Goal: Task Accomplishment & Management: Complete application form

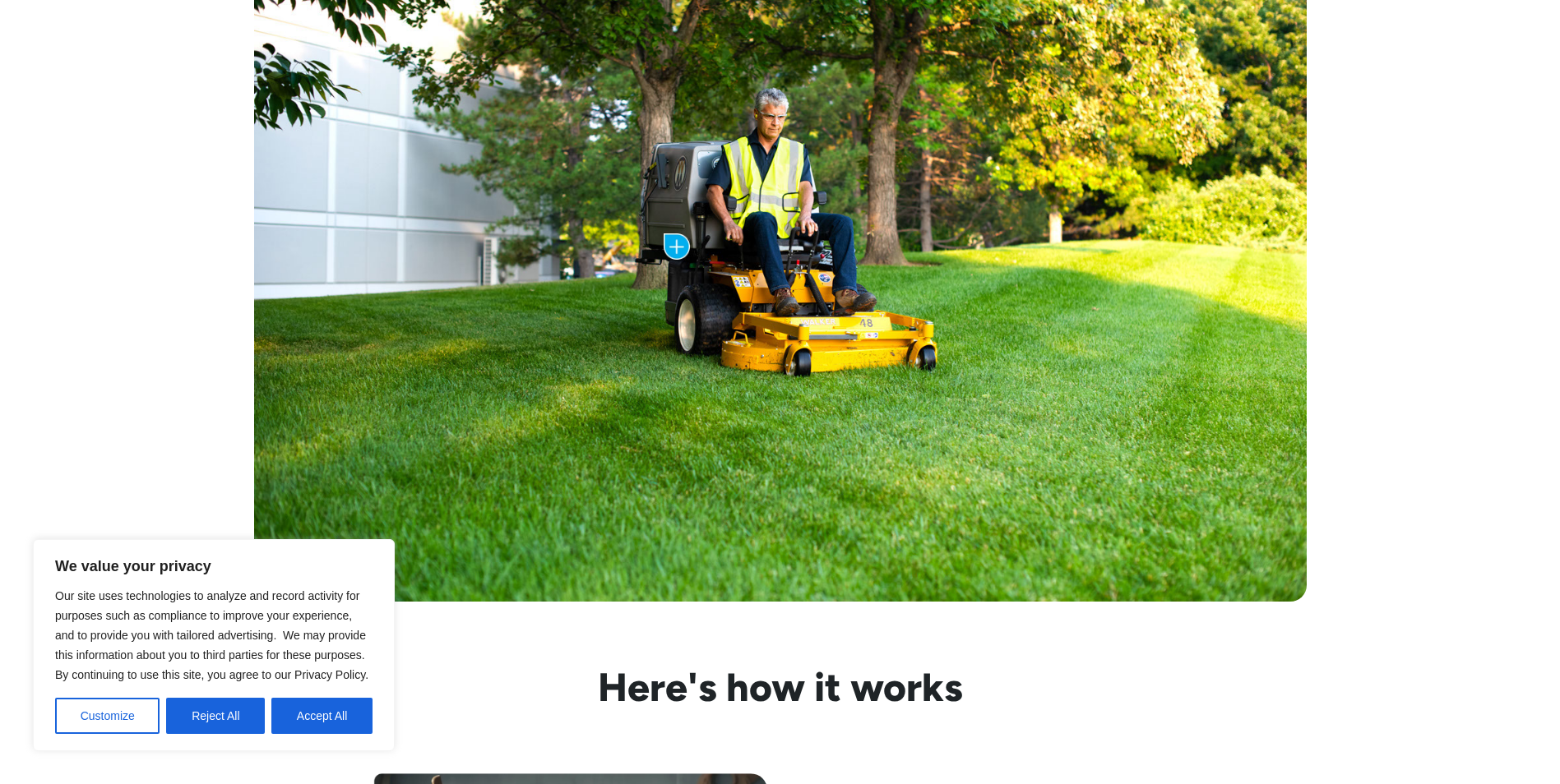
scroll to position [1315, 0]
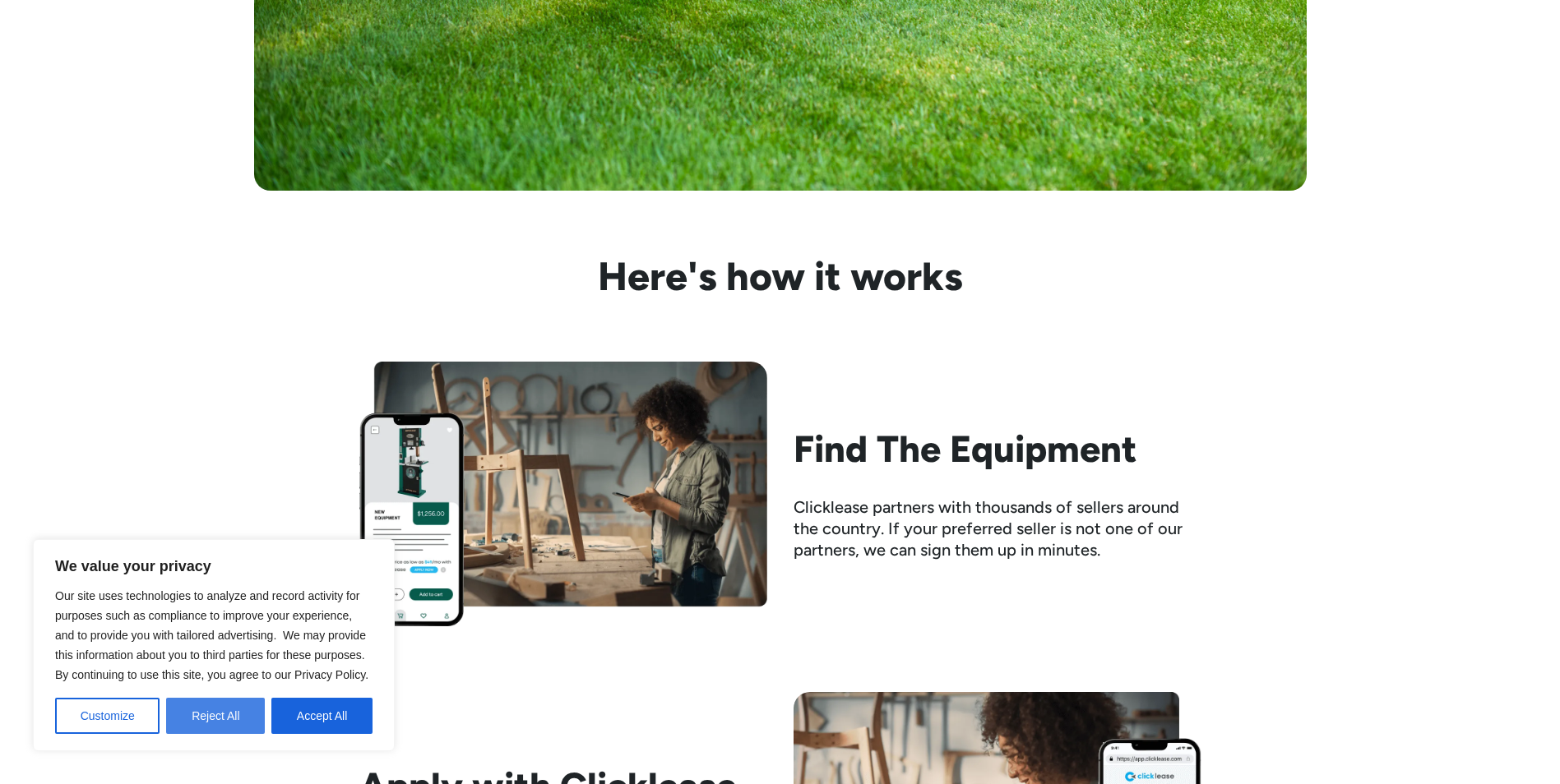
click at [185, 718] on button "Reject All" at bounding box center [216, 715] width 99 height 36
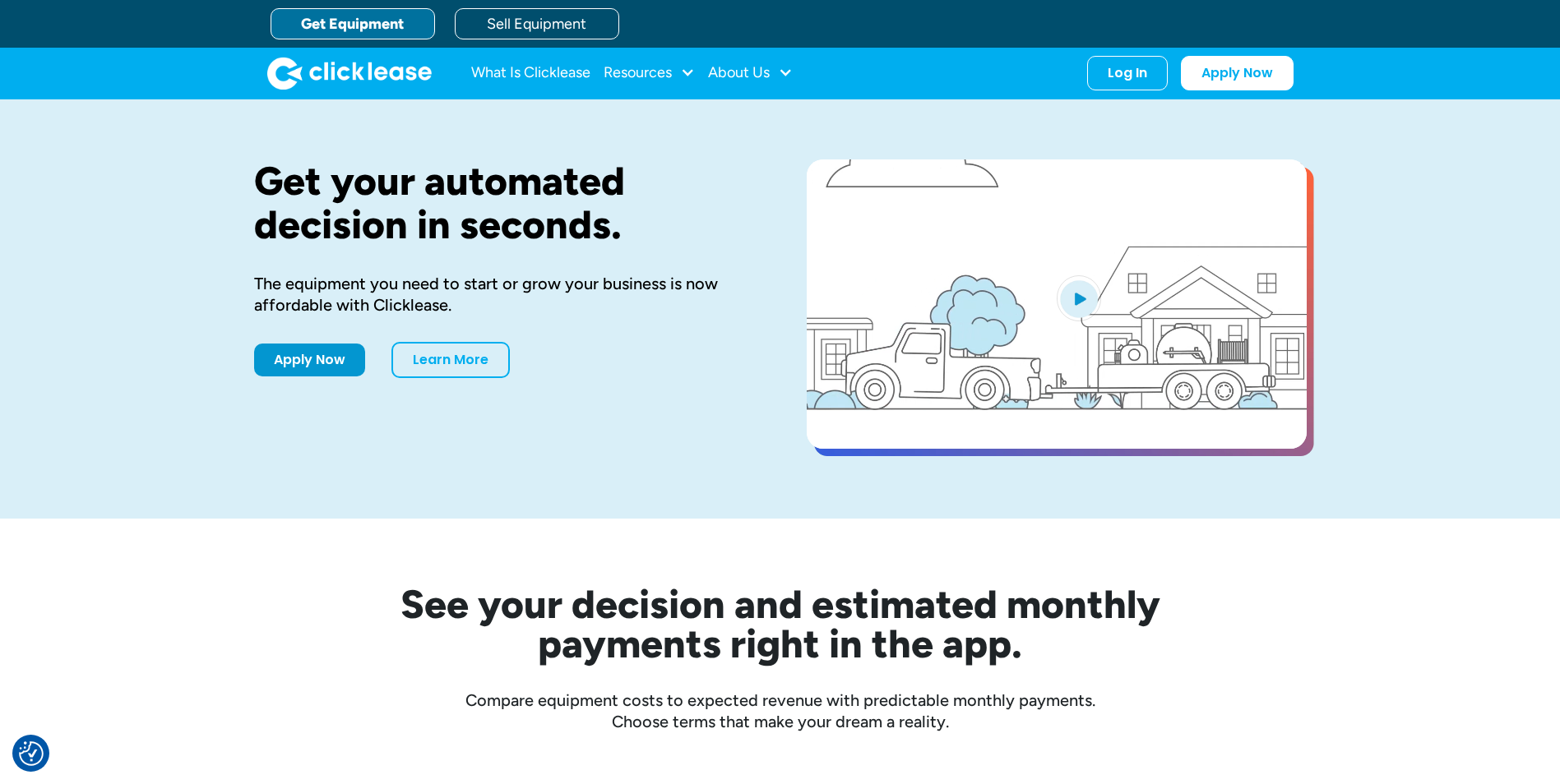
scroll to position [0, 0]
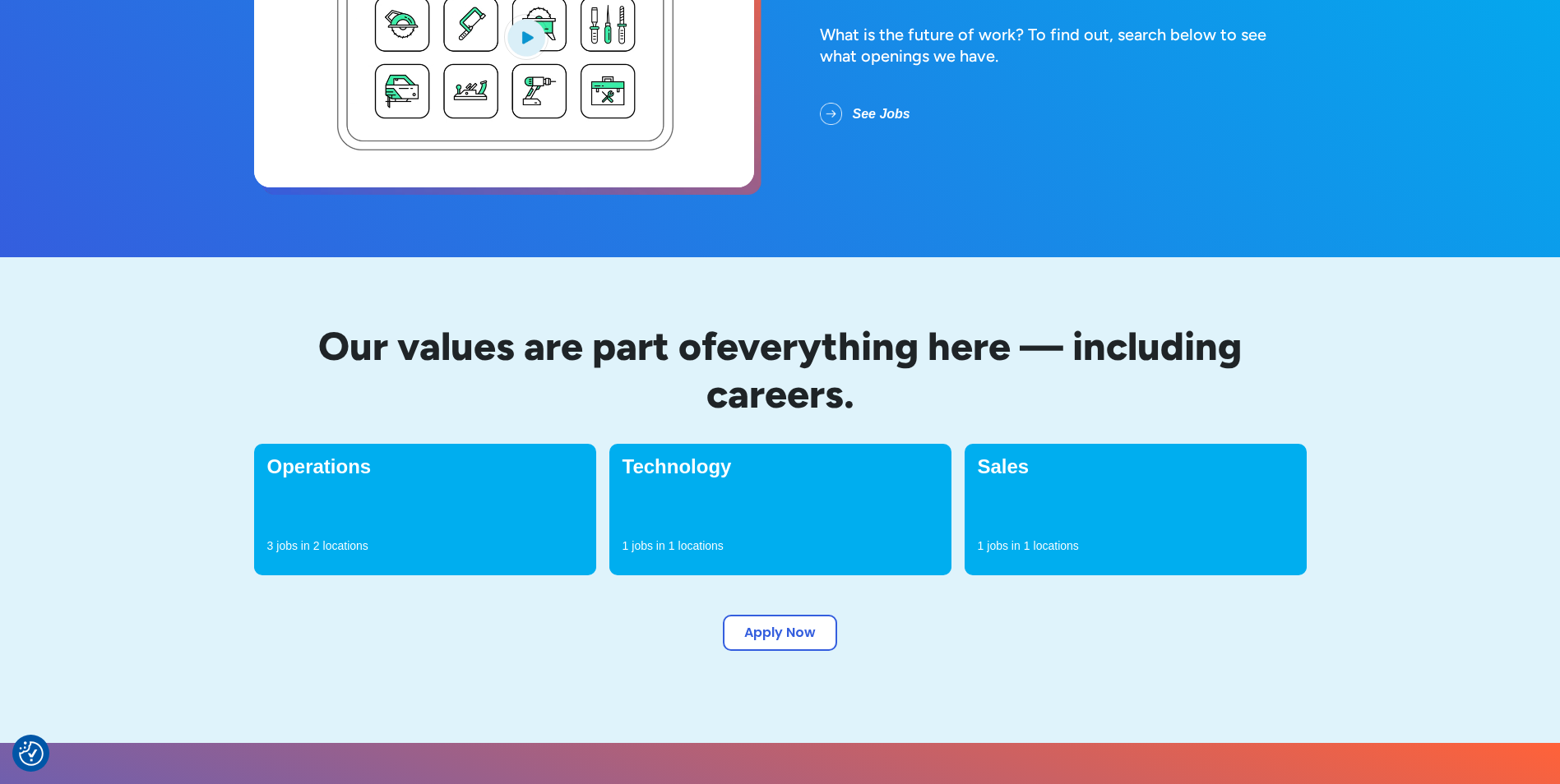
scroll to position [329, 0]
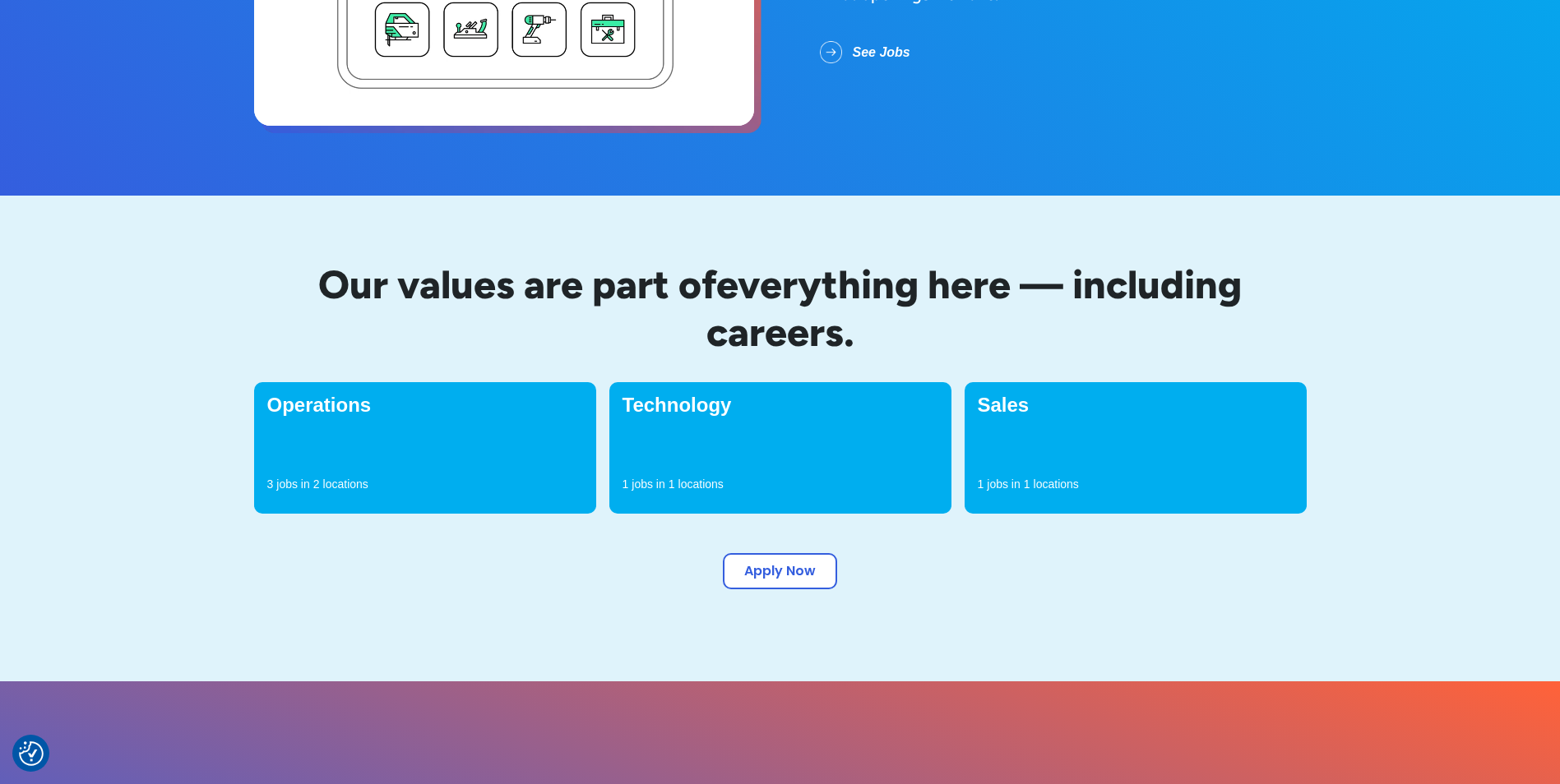
click at [443, 462] on div "Operations 3 jobs in 2 locations" at bounding box center [426, 448] width 342 height 131
click at [305, 478] on p "jobs in" at bounding box center [293, 483] width 33 height 16
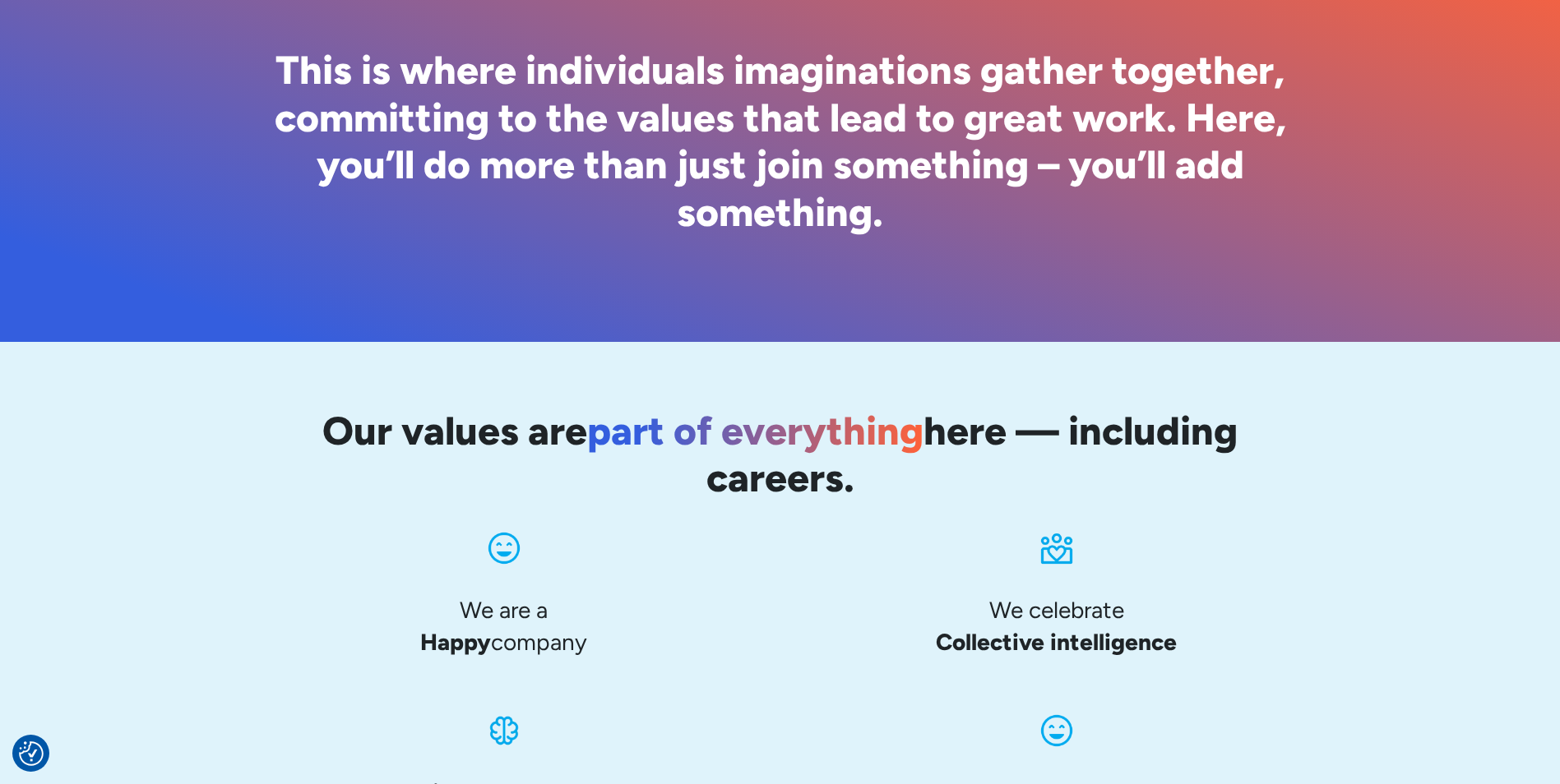
scroll to position [575, 0]
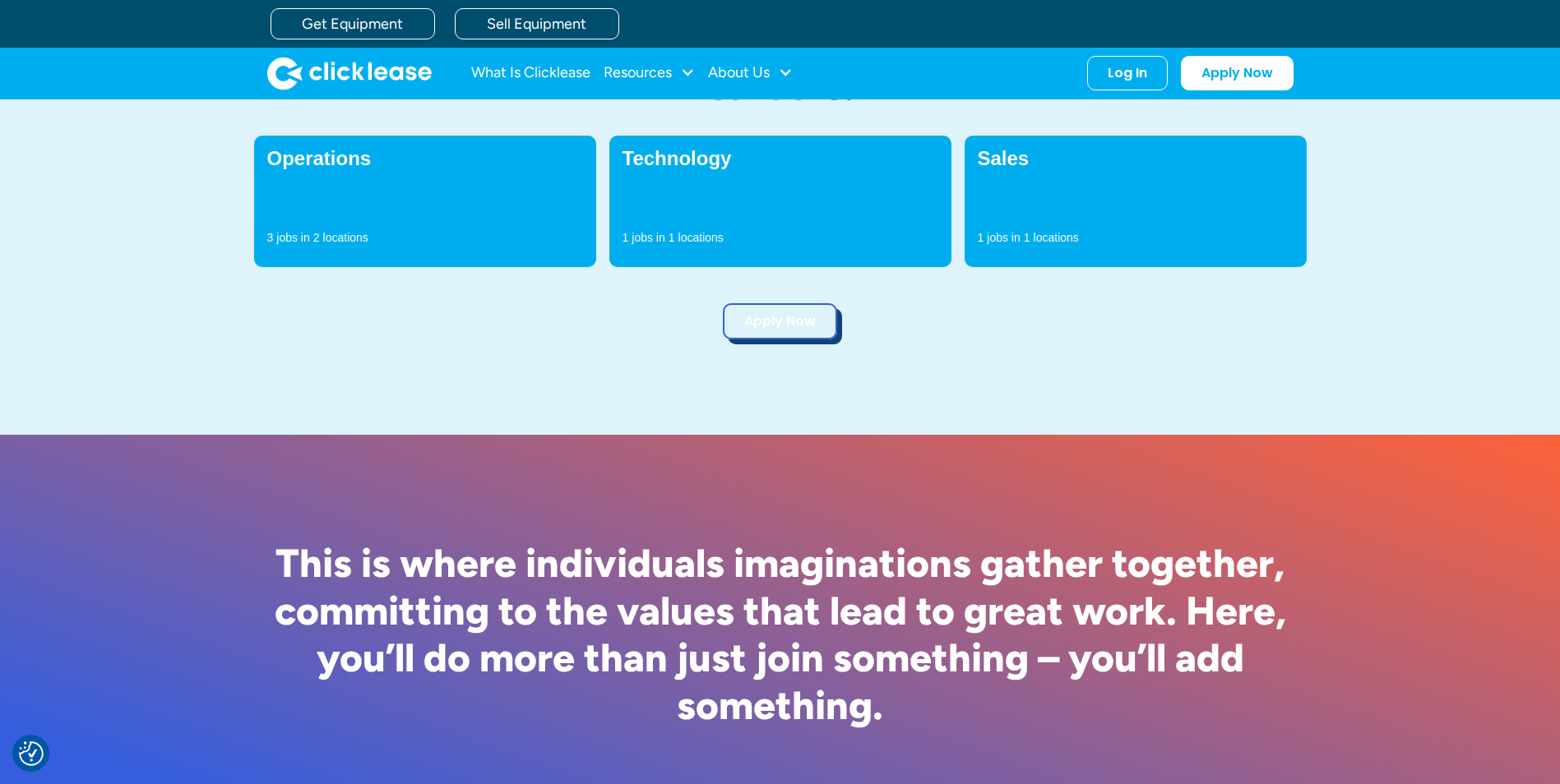
click at [792, 316] on link "Apply Now" at bounding box center [780, 321] width 114 height 36
